Goal: Task Accomplishment & Management: Use online tool/utility

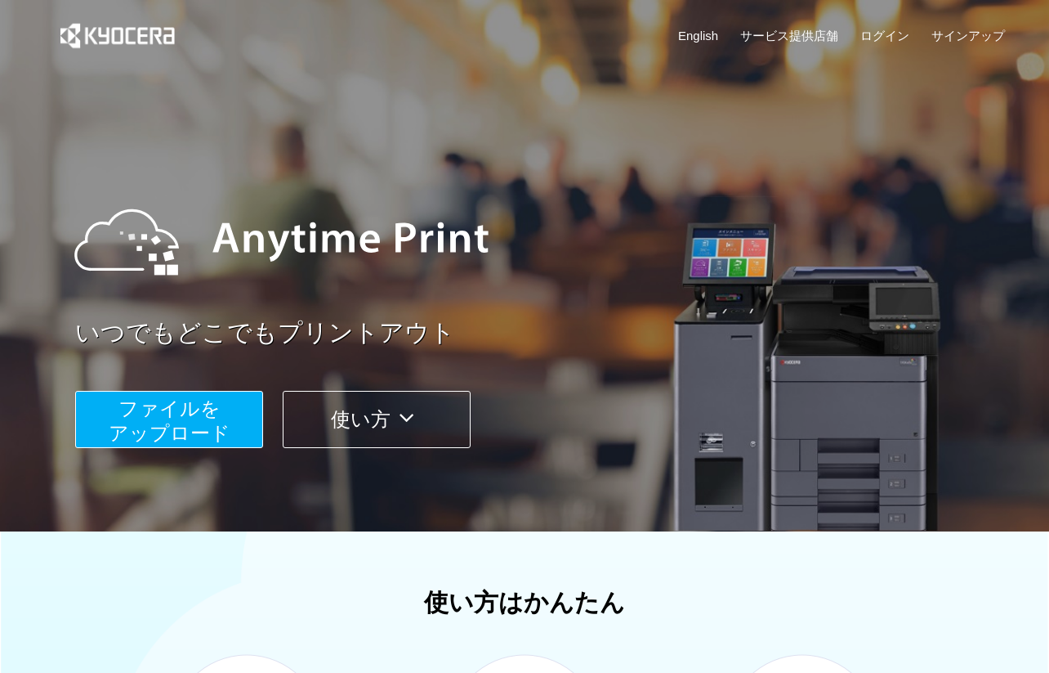
click at [199, 428] on span "ファイルを ​​アップロード" at bounding box center [170, 420] width 122 height 47
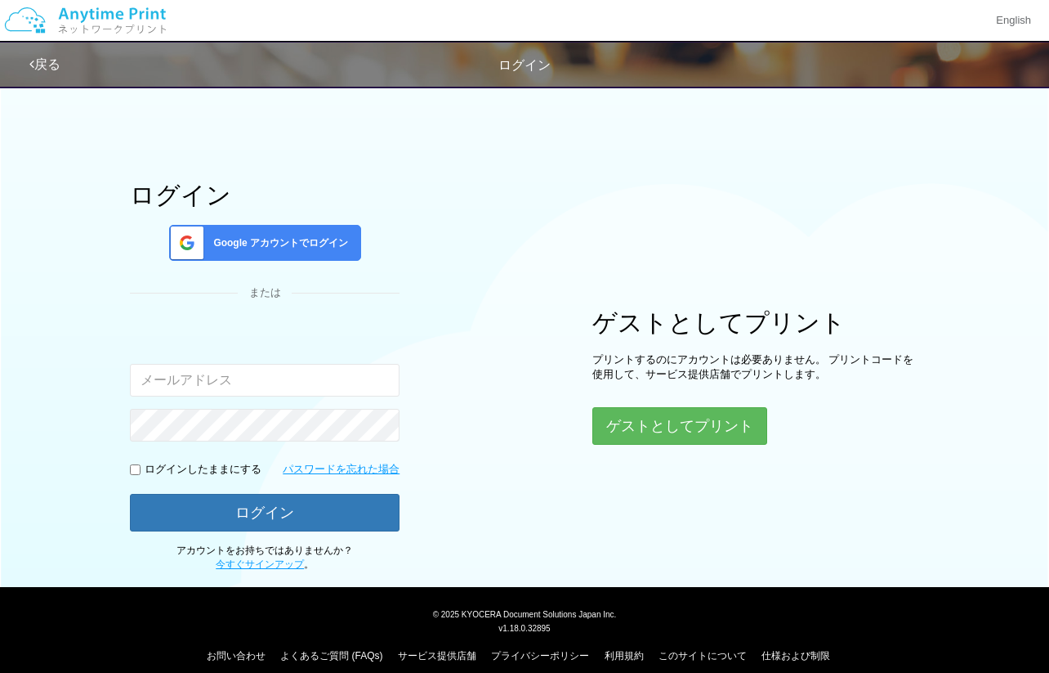
click at [284, 244] on span "Google アカウントでログイン" at bounding box center [277, 243] width 141 height 14
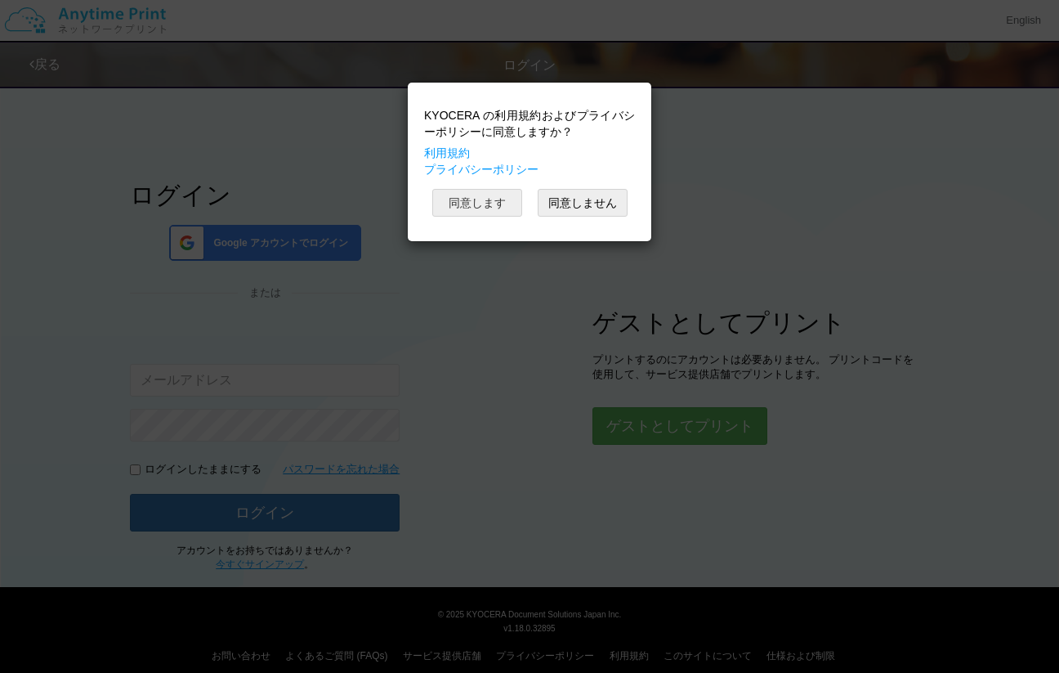
click at [484, 205] on button "同意します" at bounding box center [477, 203] width 90 height 28
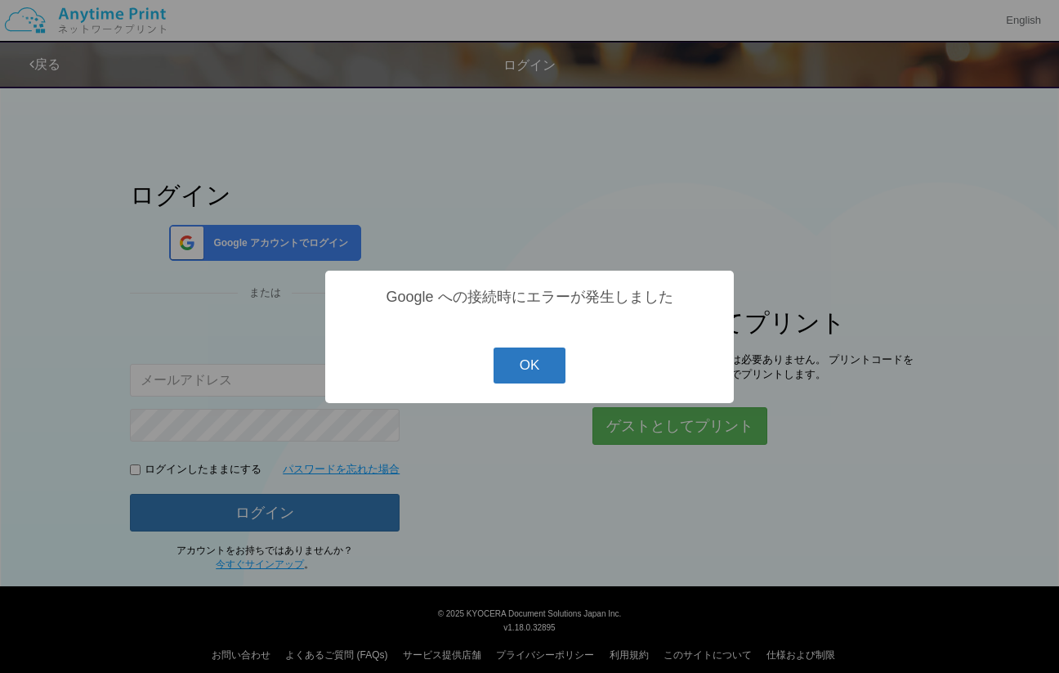
click at [533, 366] on button "OK" at bounding box center [530, 365] width 73 height 36
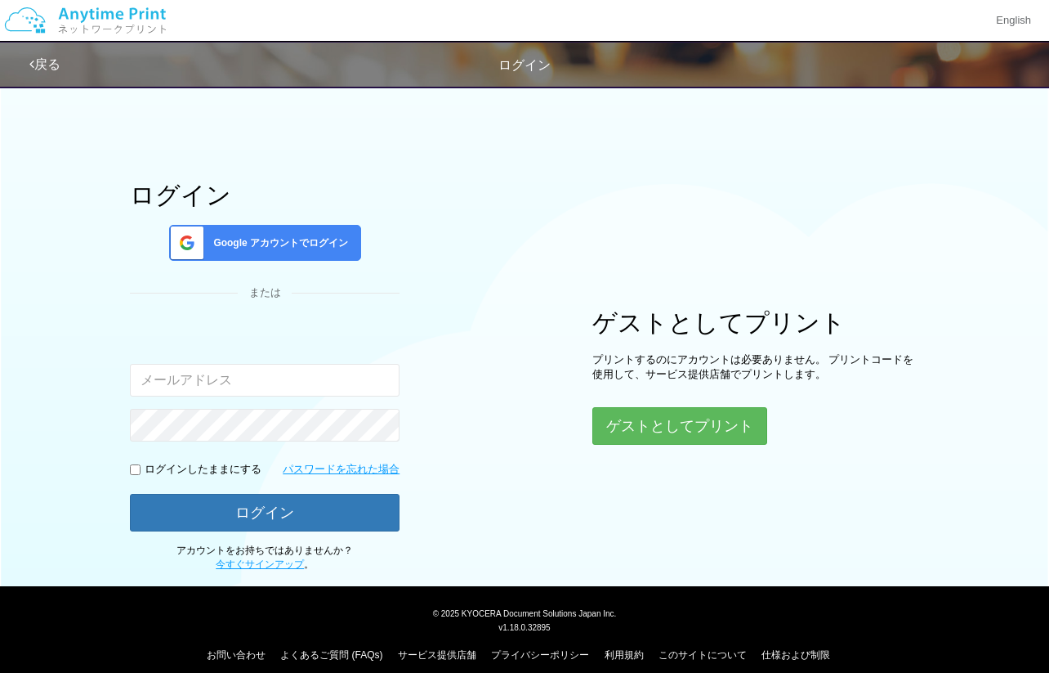
click at [288, 240] on span "Google アカウントでログイン" at bounding box center [277, 243] width 141 height 14
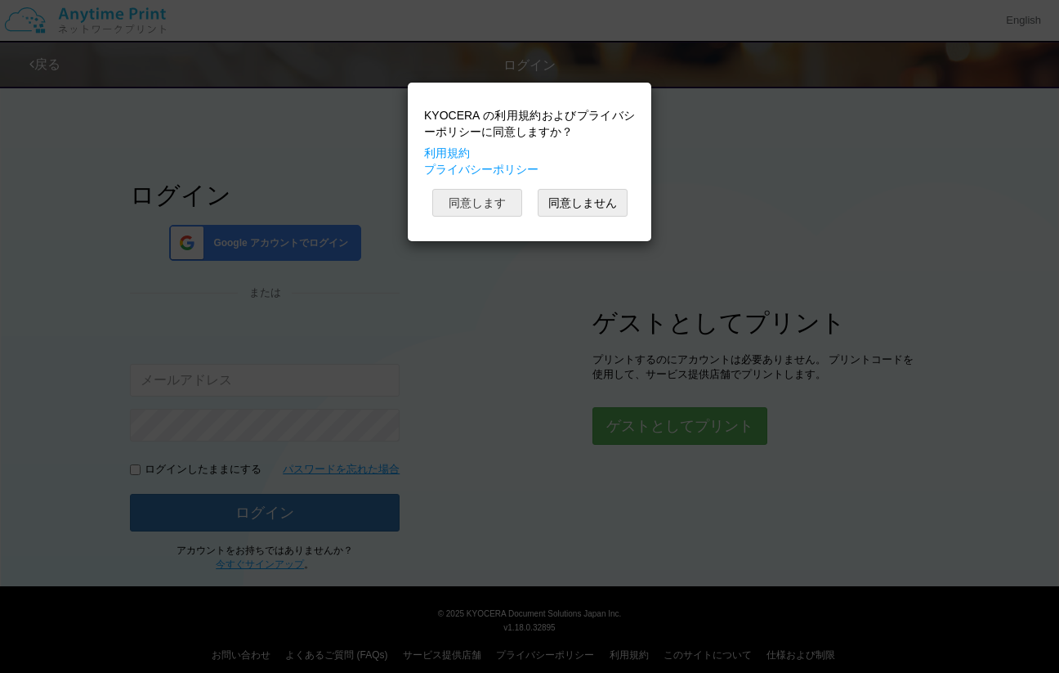
click at [487, 203] on button "同意します" at bounding box center [477, 203] width 90 height 28
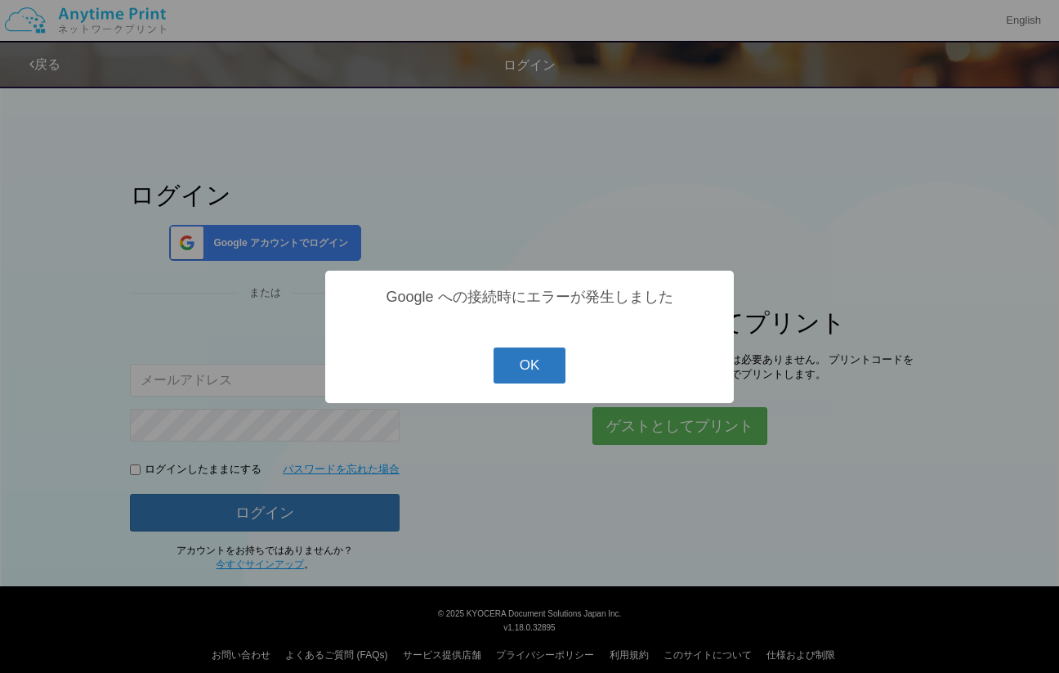
click at [514, 363] on button "OK" at bounding box center [530, 365] width 73 height 36
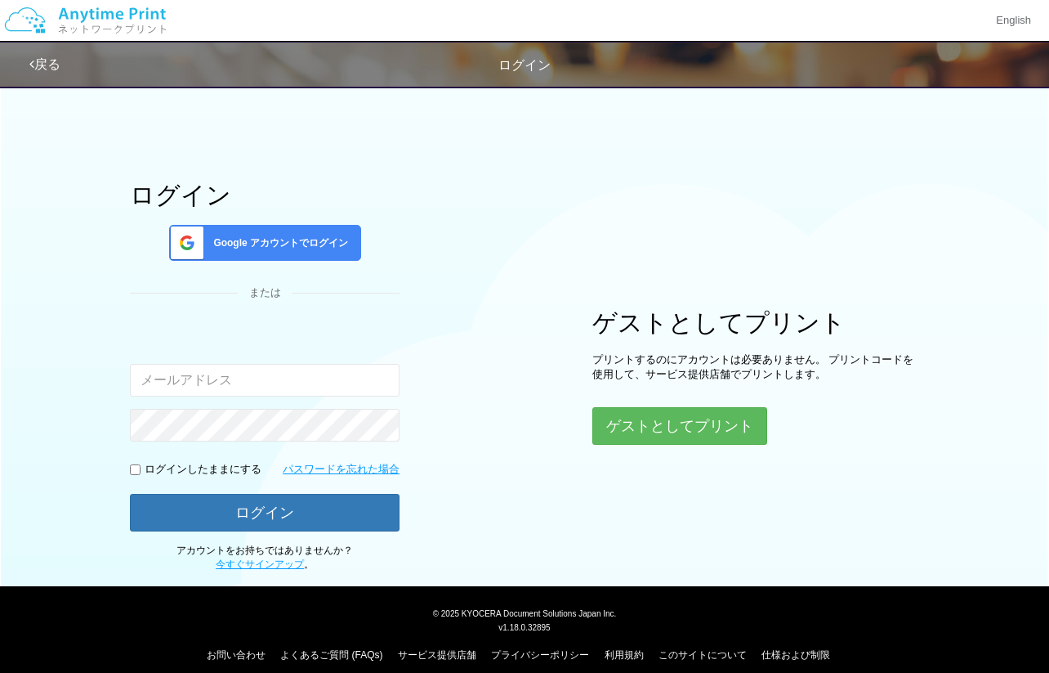
click at [297, 246] on span "Google アカウントでログイン" at bounding box center [277, 243] width 141 height 14
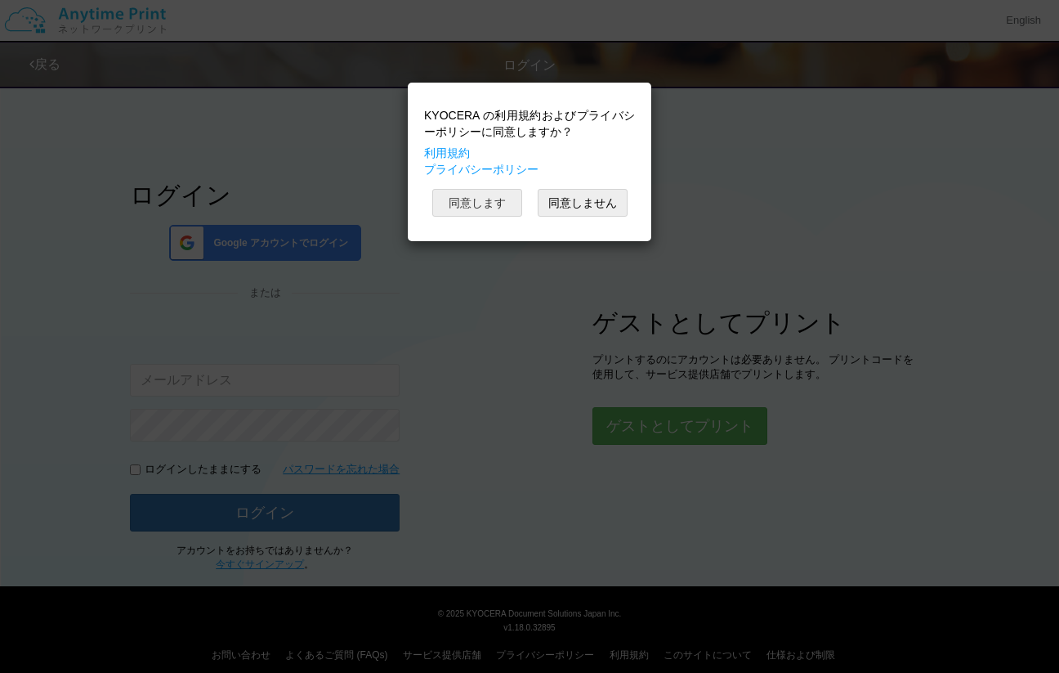
click at [461, 201] on button "同意します" at bounding box center [477, 203] width 90 height 28
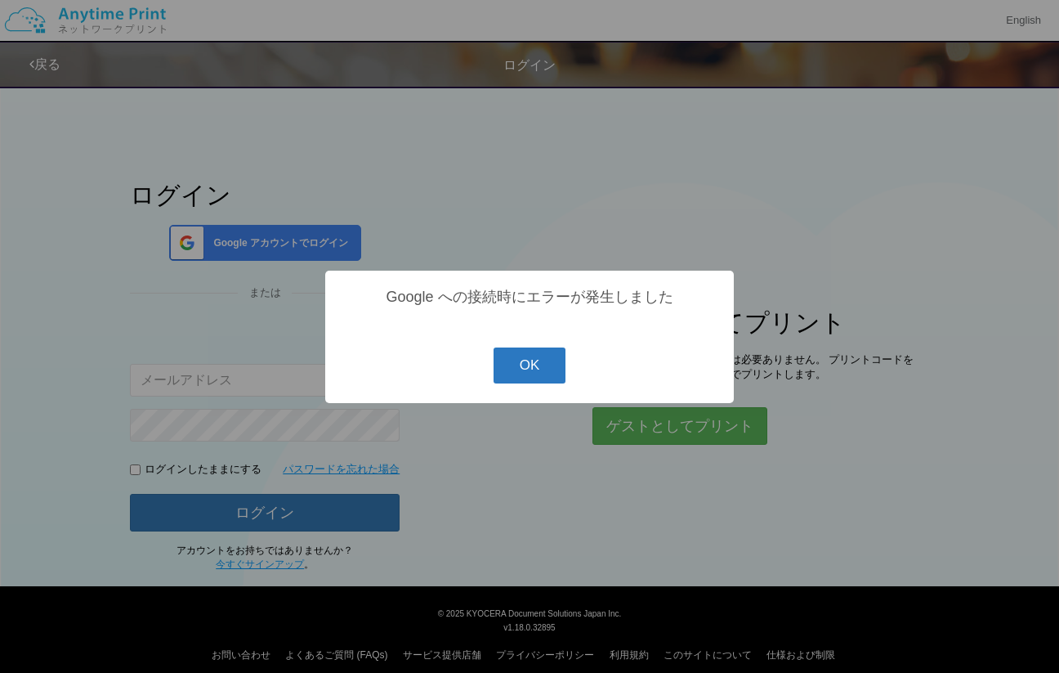
click at [526, 369] on button "OK" at bounding box center [530, 365] width 73 height 36
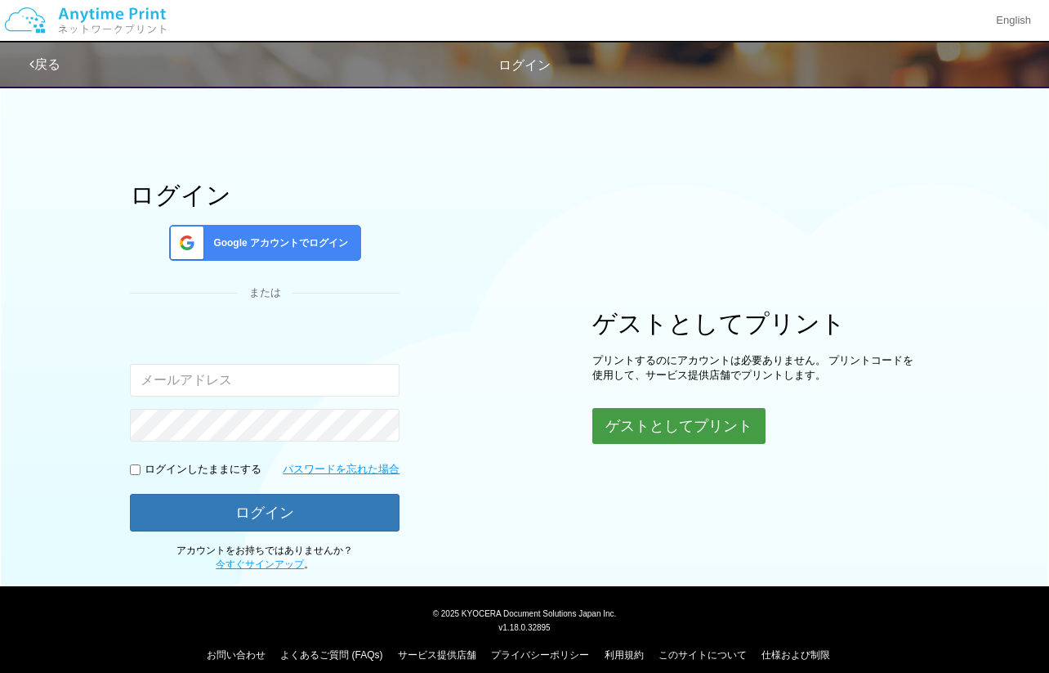
click at [657, 429] on button "ゲストとしてプリント" at bounding box center [679, 426] width 173 height 36
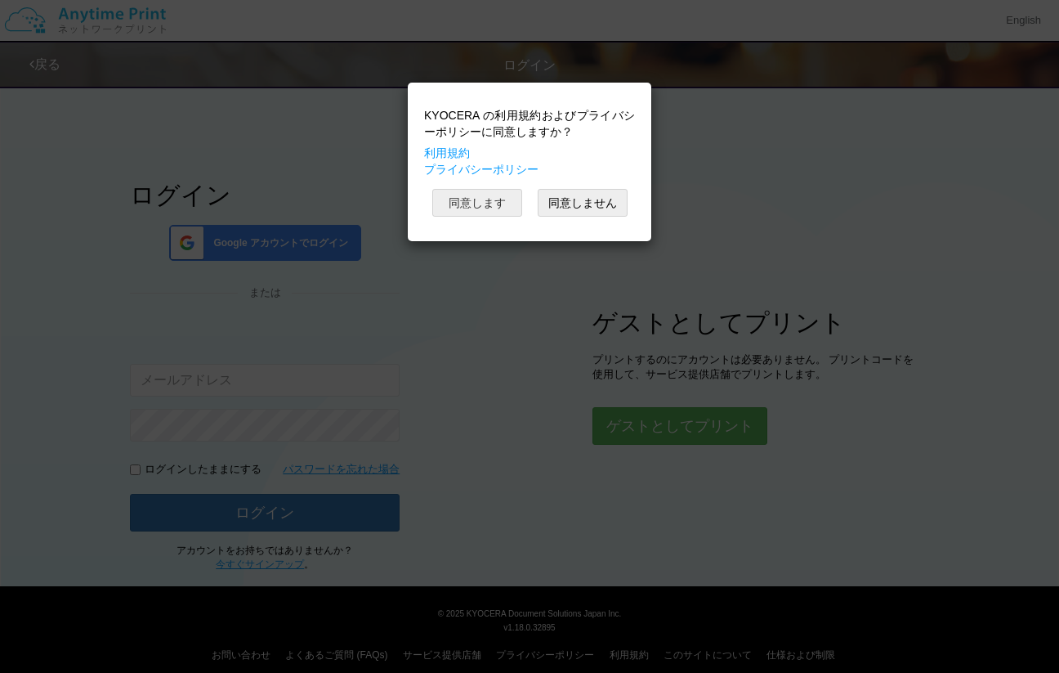
click at [469, 197] on button "同意します" at bounding box center [477, 203] width 90 height 28
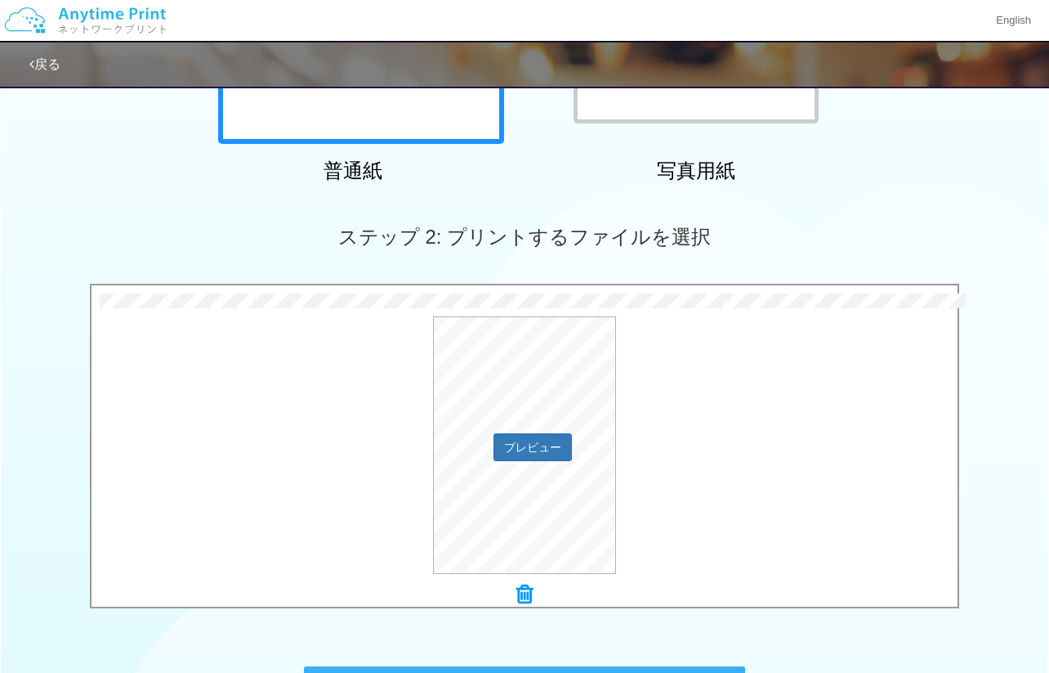
scroll to position [458, 0]
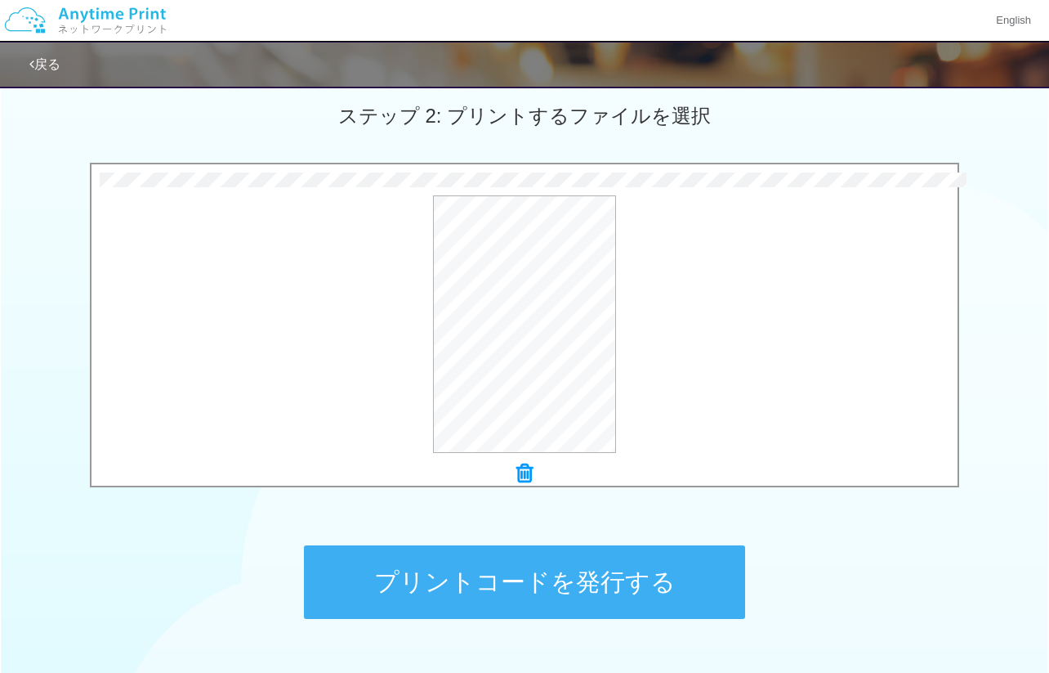
click at [574, 585] on button "プリントコードを発行する" at bounding box center [524, 582] width 441 height 74
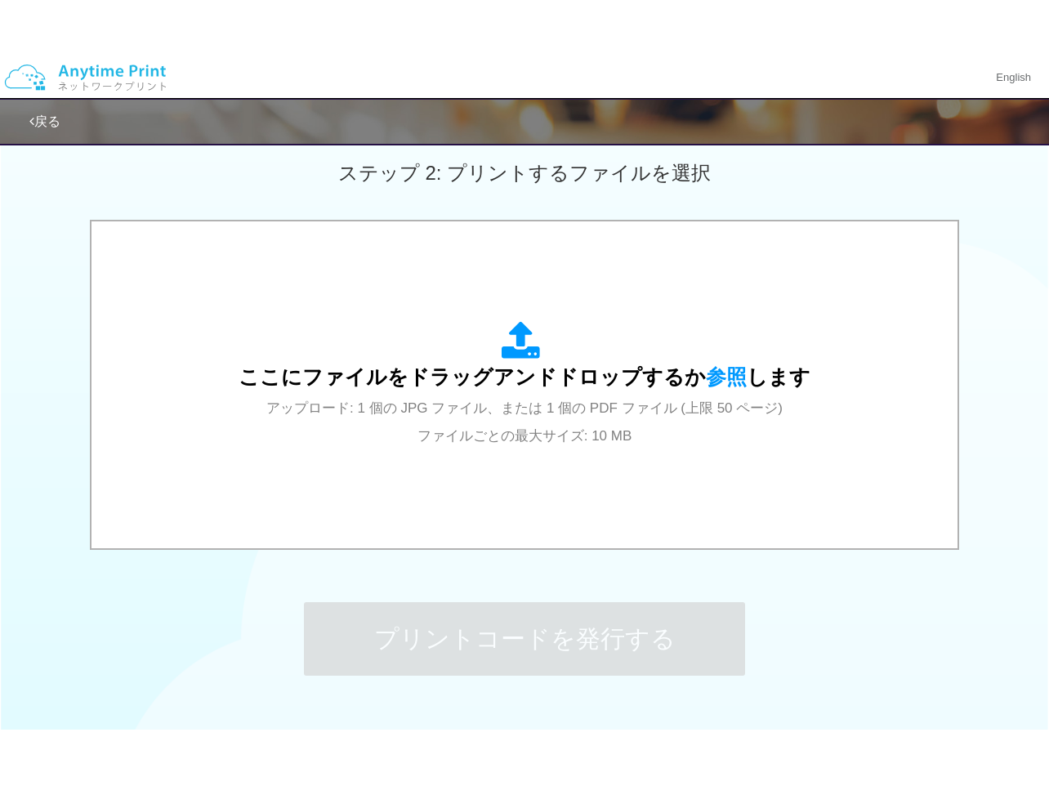
scroll to position [0, 0]
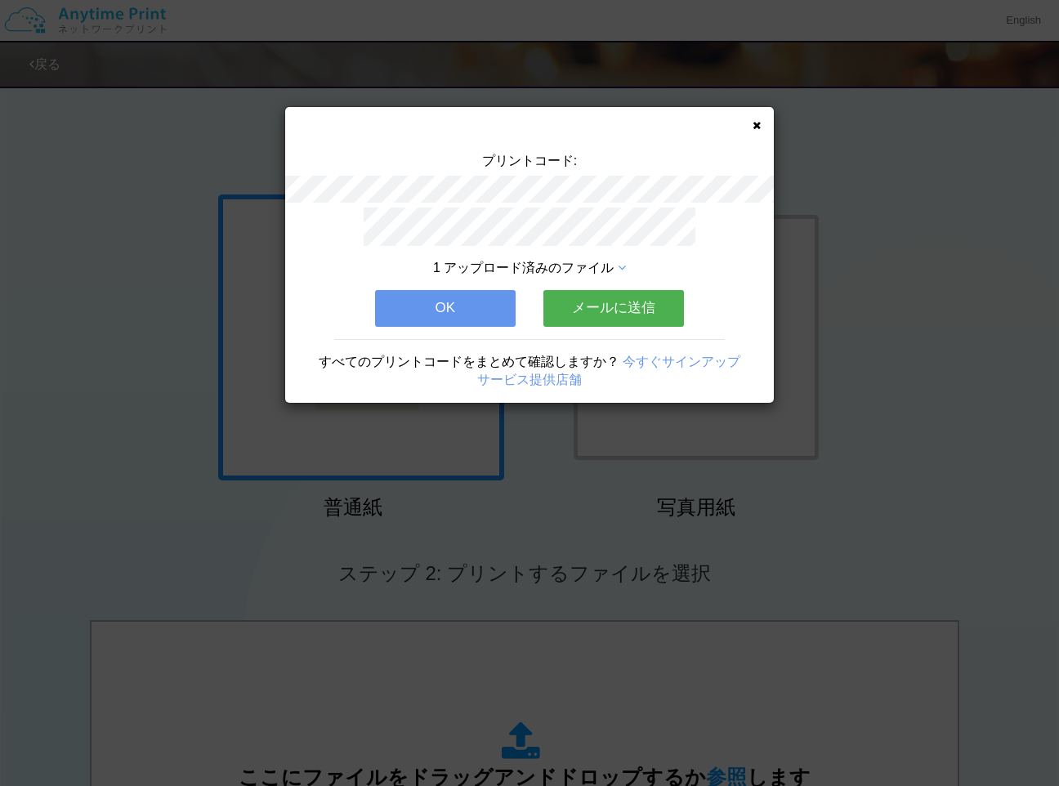
click at [755, 127] on icon at bounding box center [757, 125] width 8 height 11
